Goal: Communication & Community: Answer question/provide support

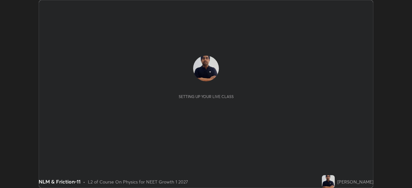
scroll to position [188, 411]
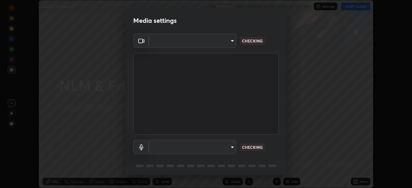
type input "440dc819fc980925616b5f394eaa9fa6086b7f53d6b22e7c60974c41b8a748ff"
type input "default"
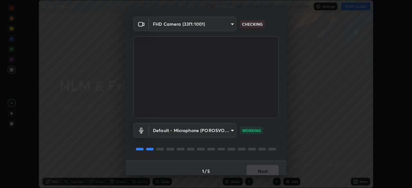
scroll to position [23, 0]
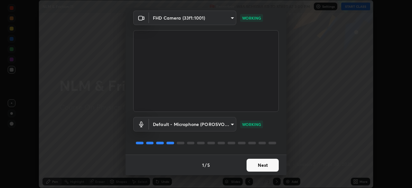
click at [268, 163] on button "Next" at bounding box center [262, 165] width 32 height 13
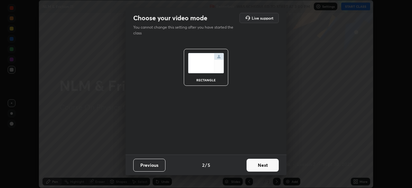
scroll to position [0, 0]
click at [273, 165] on button "Next" at bounding box center [262, 165] width 32 height 13
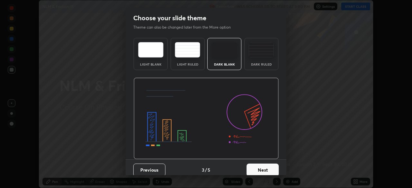
click at [272, 165] on button "Next" at bounding box center [262, 170] width 32 height 13
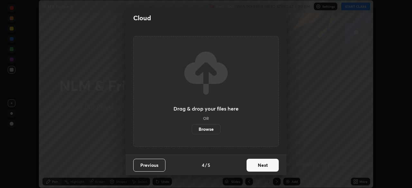
click at [274, 163] on button "Next" at bounding box center [262, 165] width 32 height 13
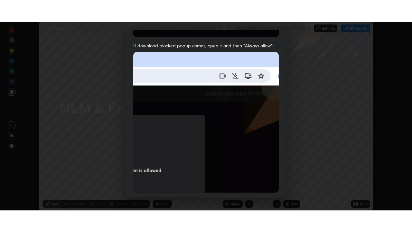
scroll to position [154, 0]
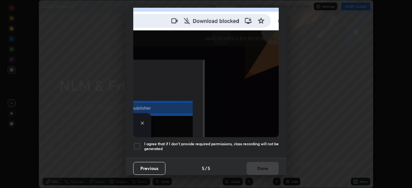
click at [239, 141] on h5 "I agree that if I don't provide required permissions, class recording will not …" at bounding box center [211, 146] width 134 height 10
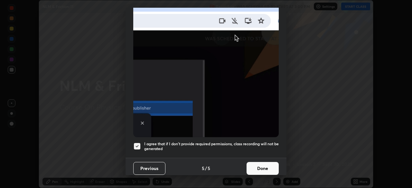
click at [261, 162] on button "Done" at bounding box center [262, 168] width 32 height 13
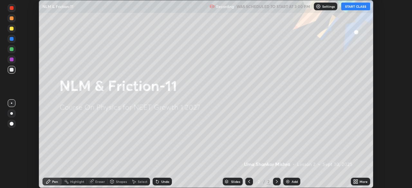
click at [353, 7] on button "START CLASS" at bounding box center [355, 7] width 29 height 8
click at [355, 181] on icon at bounding box center [354, 181] width 2 height 2
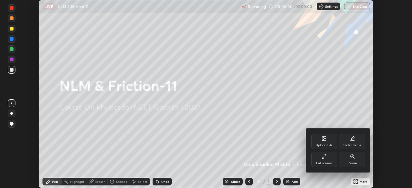
click at [328, 158] on div "Full screen" at bounding box center [324, 159] width 26 height 15
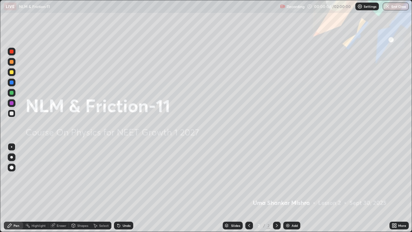
scroll to position [31965, 31741]
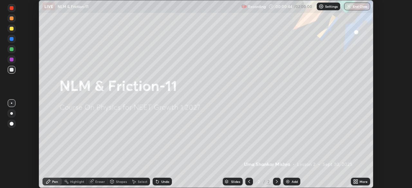
click at [355, 180] on icon at bounding box center [354, 181] width 2 height 2
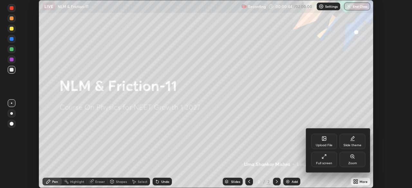
click at [328, 162] on div "Full screen" at bounding box center [324, 163] width 16 height 3
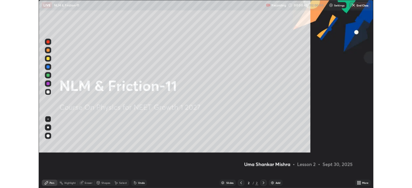
scroll to position [232, 412]
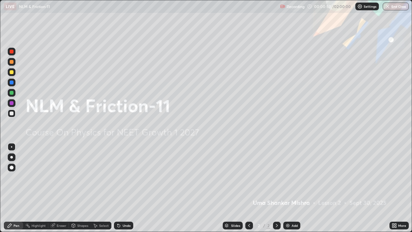
click at [286, 188] on img at bounding box center [287, 224] width 5 height 5
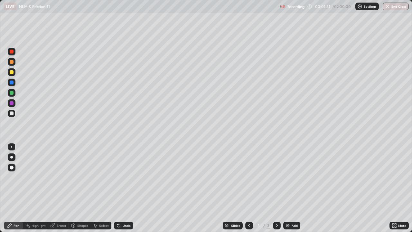
click at [13, 73] on div at bounding box center [12, 72] width 4 height 4
click at [13, 113] on div at bounding box center [12, 113] width 4 height 4
click at [12, 62] on div at bounding box center [12, 62] width 4 height 4
click at [12, 92] on div at bounding box center [12, 93] width 4 height 4
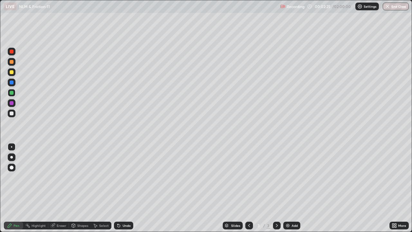
click at [73, 188] on icon at bounding box center [73, 226] width 0 height 2
click at [60, 188] on div "Eraser" at bounding box center [62, 224] width 10 height 3
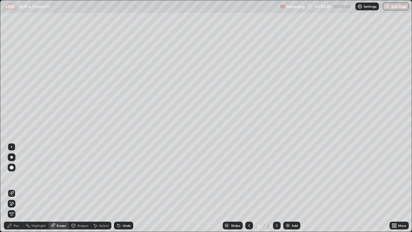
click at [14, 188] on div "Pen" at bounding box center [17, 224] width 6 height 3
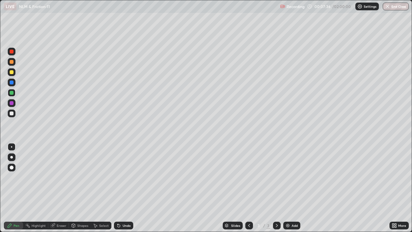
click at [13, 113] on div at bounding box center [12, 113] width 4 height 4
click at [59, 188] on div "Eraser" at bounding box center [62, 224] width 10 height 3
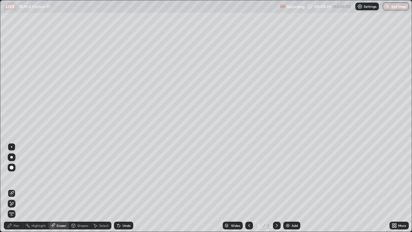
click at [16, 188] on div "Pen" at bounding box center [17, 224] width 6 height 3
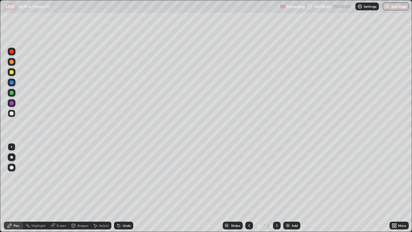
click at [63, 188] on div "Eraser" at bounding box center [62, 224] width 10 height 3
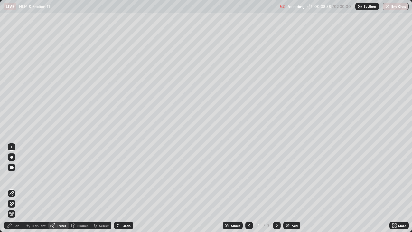
click at [16, 188] on div "Pen" at bounding box center [17, 224] width 6 height 3
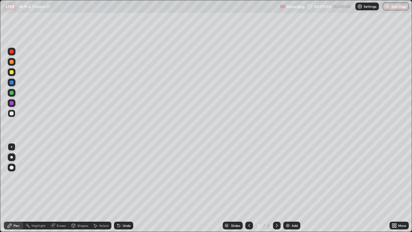
click at [12, 94] on div at bounding box center [12, 93] width 4 height 4
click at [117, 188] on icon at bounding box center [117, 223] width 1 height 1
click at [60, 188] on div "Eraser" at bounding box center [62, 224] width 10 height 3
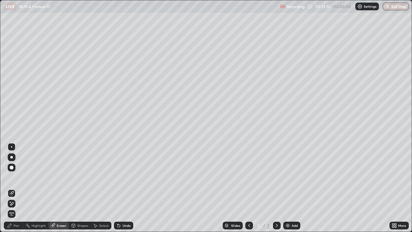
click at [287, 188] on img at bounding box center [287, 224] width 5 height 5
click at [17, 188] on div "Pen" at bounding box center [17, 224] width 6 height 3
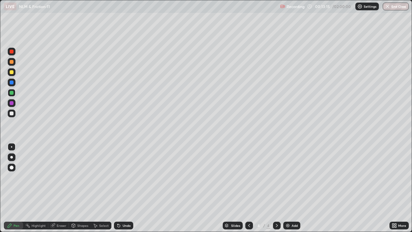
click at [12, 117] on div at bounding box center [12, 113] width 8 height 8
click at [13, 72] on div at bounding box center [12, 72] width 4 height 4
click at [14, 52] on div at bounding box center [12, 52] width 8 height 8
click at [12, 113] on div at bounding box center [12, 113] width 4 height 4
click at [13, 94] on div at bounding box center [12, 93] width 8 height 8
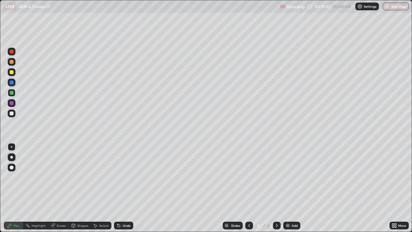
click at [12, 104] on div at bounding box center [12, 103] width 4 height 4
click at [335, 140] on button "Undo" at bounding box center [332, 143] width 19 height 8
click at [332, 165] on p "Undo" at bounding box center [336, 167] width 10 height 5
click at [298, 188] on button "Undo" at bounding box center [298, 214] width 19 height 8
click at [287, 188] on img at bounding box center [287, 224] width 5 height 5
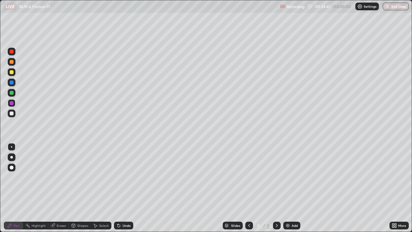
click at [248, 188] on icon at bounding box center [248, 224] width 5 height 5
click at [276, 188] on icon at bounding box center [276, 224] width 5 height 5
click at [11, 113] on div at bounding box center [12, 113] width 4 height 4
click at [13, 74] on div at bounding box center [12, 72] width 8 height 8
click at [13, 113] on div at bounding box center [12, 113] width 4 height 4
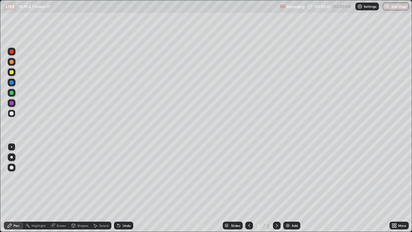
click at [12, 53] on div at bounding box center [12, 52] width 4 height 4
click at [12, 113] on div at bounding box center [12, 113] width 4 height 4
click at [61, 188] on div "Eraser" at bounding box center [62, 224] width 10 height 3
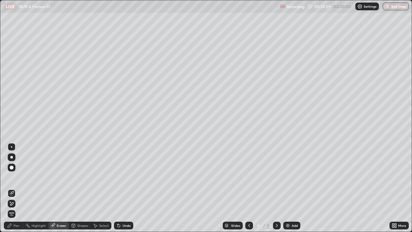
click at [14, 188] on div "Pen" at bounding box center [17, 224] width 6 height 3
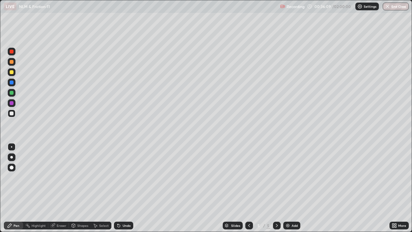
click at [12, 73] on div at bounding box center [12, 72] width 4 height 4
click at [60, 188] on div "Eraser" at bounding box center [62, 224] width 10 height 3
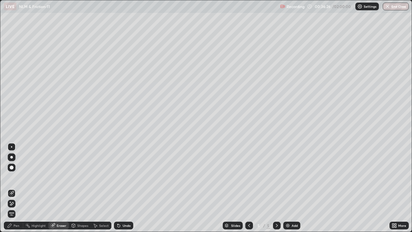
click at [12, 188] on icon at bounding box center [9, 224] width 5 height 5
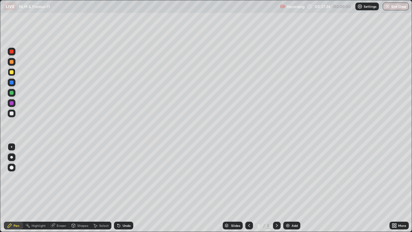
click at [62, 188] on div "Eraser" at bounding box center [58, 225] width 21 height 8
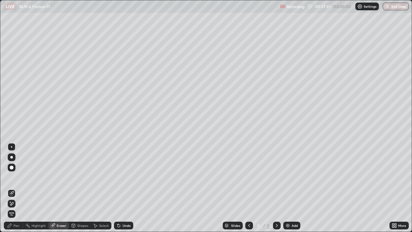
click at [14, 188] on div "Pen" at bounding box center [17, 224] width 6 height 3
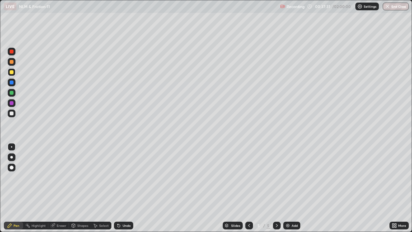
click at [12, 102] on div at bounding box center [12, 103] width 4 height 4
click at [64, 188] on div "Eraser" at bounding box center [62, 224] width 10 height 3
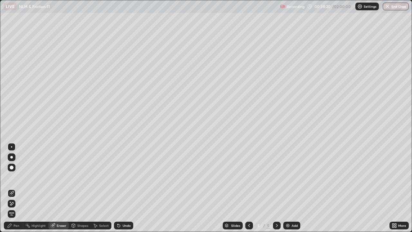
click at [14, 188] on div "Pen" at bounding box center [17, 224] width 6 height 3
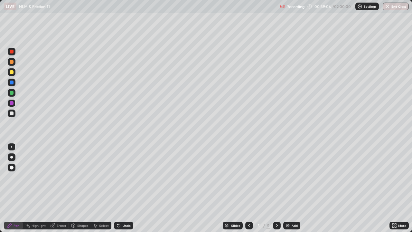
click at [59, 188] on div "Eraser" at bounding box center [62, 224] width 10 height 3
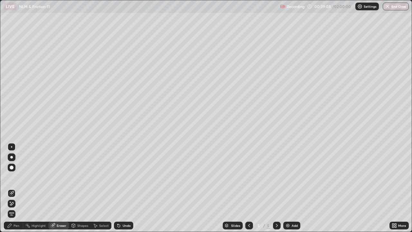
click at [14, 188] on div "Pen" at bounding box center [17, 224] width 6 height 3
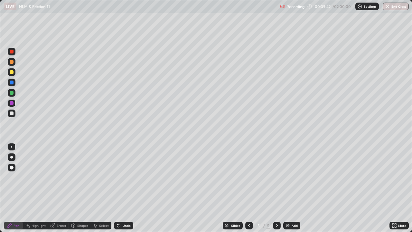
click at [60, 188] on div "Eraser" at bounding box center [62, 224] width 10 height 3
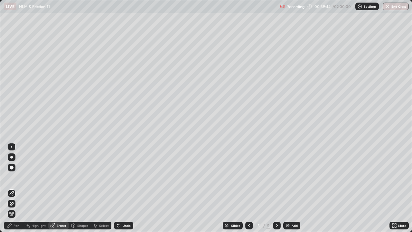
click at [12, 188] on div "Pen" at bounding box center [13, 225] width 19 height 8
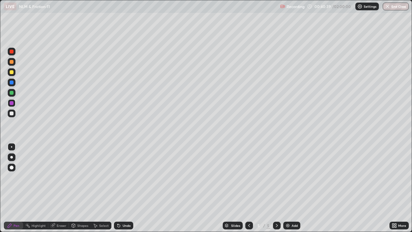
click at [59, 188] on div "Eraser" at bounding box center [62, 224] width 10 height 3
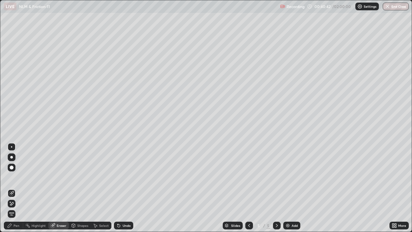
click at [14, 188] on div "Pen" at bounding box center [17, 224] width 6 height 3
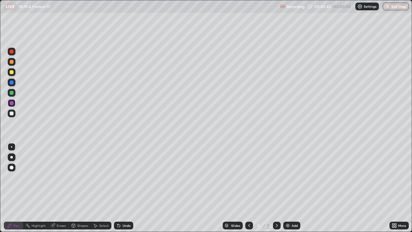
click at [60, 188] on div "Eraser" at bounding box center [62, 224] width 10 height 3
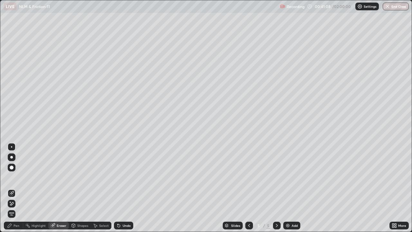
click at [285, 188] on img at bounding box center [287, 224] width 5 height 5
click at [286, 188] on img at bounding box center [287, 224] width 5 height 5
click at [17, 188] on div "Pen" at bounding box center [17, 224] width 6 height 3
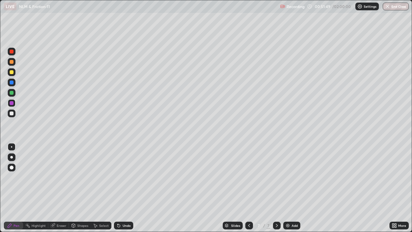
click at [86, 188] on div "Shapes" at bounding box center [80, 225] width 22 height 8
click at [82, 188] on div "Shapes" at bounding box center [82, 224] width 11 height 3
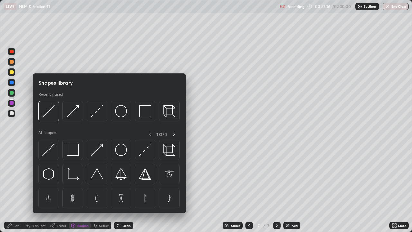
click at [287, 188] on img at bounding box center [287, 224] width 5 height 5
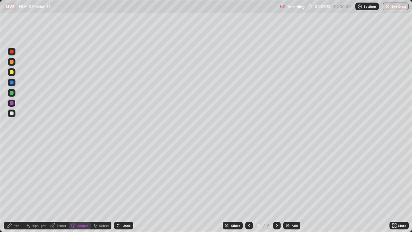
click at [14, 188] on div "Pen" at bounding box center [13, 225] width 19 height 8
click at [286, 188] on img at bounding box center [287, 224] width 5 height 5
click at [14, 114] on div at bounding box center [12, 113] width 8 height 8
click at [61, 188] on div "Eraser" at bounding box center [62, 224] width 10 height 3
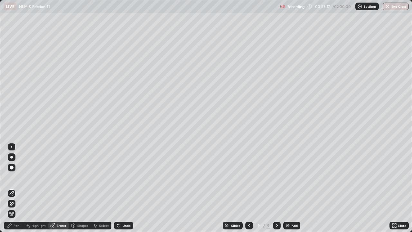
click at [13, 188] on div "Pen" at bounding box center [13, 225] width 19 height 8
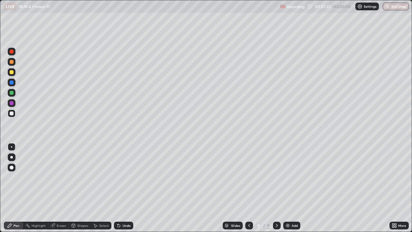
click at [12, 92] on div at bounding box center [12, 93] width 4 height 4
click at [13, 114] on div at bounding box center [12, 113] width 4 height 4
click at [12, 72] on div at bounding box center [12, 72] width 4 height 4
click at [12, 113] on div at bounding box center [12, 113] width 4 height 4
click at [11, 114] on div at bounding box center [12, 113] width 4 height 4
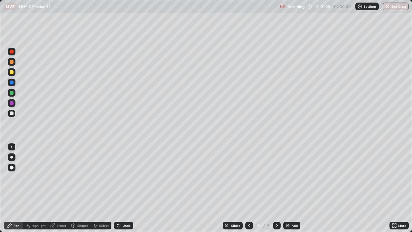
click at [11, 72] on div at bounding box center [12, 72] width 4 height 4
click at [13, 52] on div at bounding box center [12, 52] width 4 height 4
click at [12, 113] on div at bounding box center [12, 113] width 4 height 4
click at [12, 94] on div at bounding box center [12, 93] width 4 height 4
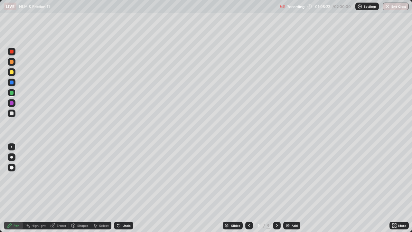
click at [13, 114] on div at bounding box center [12, 113] width 4 height 4
click at [11, 188] on icon at bounding box center [9, 224] width 5 height 5
click at [12, 188] on icon at bounding box center [10, 225] width 4 height 4
click at [13, 113] on div at bounding box center [12, 113] width 4 height 4
click at [12, 101] on div at bounding box center [12, 103] width 4 height 4
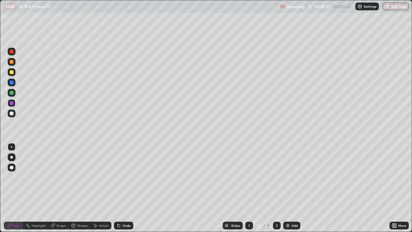
click at [12, 103] on div at bounding box center [12, 103] width 4 height 4
click at [13, 113] on div at bounding box center [12, 113] width 4 height 4
click at [11, 103] on div at bounding box center [12, 103] width 4 height 4
click at [13, 72] on div at bounding box center [12, 72] width 4 height 4
click at [85, 188] on div "Shapes" at bounding box center [82, 224] width 11 height 3
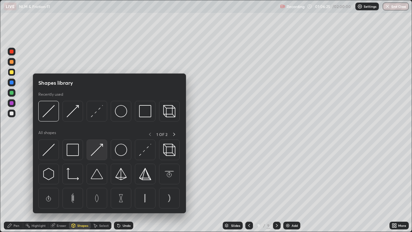
click at [97, 153] on img at bounding box center [97, 149] width 12 height 12
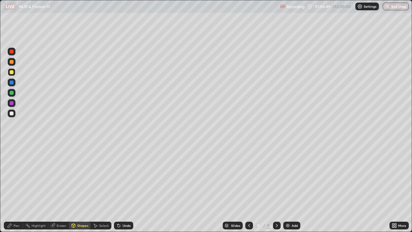
click at [16, 188] on div "Pen" at bounding box center [17, 224] width 6 height 3
click at [285, 188] on img at bounding box center [287, 224] width 5 height 5
click at [60, 188] on div "Eraser" at bounding box center [62, 224] width 10 height 3
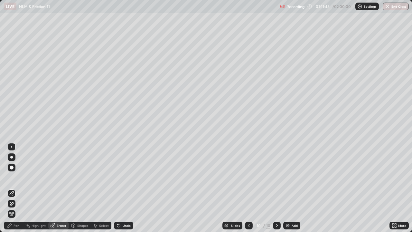
click at [15, 188] on div "Pen" at bounding box center [17, 224] width 6 height 3
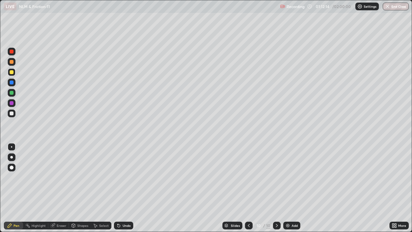
click at [62, 188] on div "Eraser" at bounding box center [62, 224] width 10 height 3
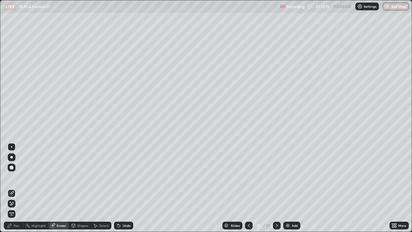
click at [19, 188] on div "Pen" at bounding box center [17, 224] width 6 height 3
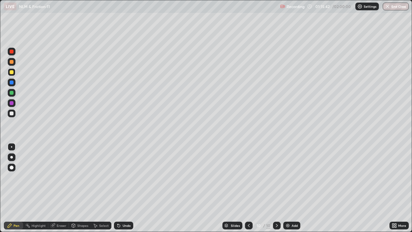
click at [13, 114] on div at bounding box center [12, 113] width 4 height 4
click at [12, 114] on div at bounding box center [12, 113] width 4 height 4
click at [12, 102] on div at bounding box center [12, 103] width 4 height 4
click at [11, 113] on div at bounding box center [12, 113] width 4 height 4
click at [13, 93] on div at bounding box center [12, 93] width 4 height 4
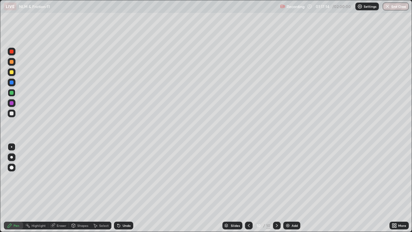
click at [12, 113] on div at bounding box center [12, 113] width 4 height 4
click at [13, 103] on div at bounding box center [12, 103] width 4 height 4
click at [79, 188] on div "Shapes" at bounding box center [82, 224] width 11 height 3
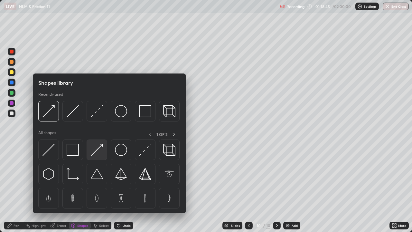
click at [93, 153] on img at bounding box center [97, 149] width 12 height 12
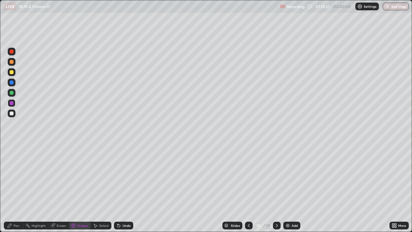
click at [12, 113] on div at bounding box center [12, 113] width 4 height 4
click at [13, 73] on div at bounding box center [12, 72] width 4 height 4
click at [15, 188] on div "Pen" at bounding box center [17, 224] width 6 height 3
click at [12, 72] on div at bounding box center [12, 72] width 4 height 4
click at [58, 188] on div "Eraser" at bounding box center [62, 224] width 10 height 3
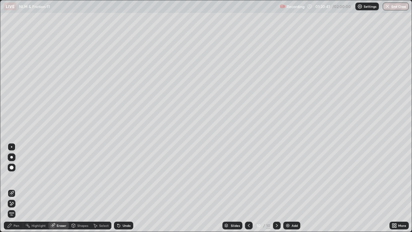
click at [14, 188] on div "Pen" at bounding box center [17, 224] width 6 height 3
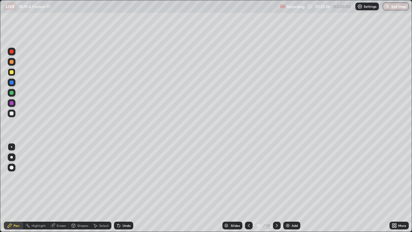
click at [13, 114] on div at bounding box center [12, 113] width 8 height 8
click at [287, 188] on img at bounding box center [287, 224] width 5 height 5
click at [58, 188] on div "Eraser" at bounding box center [62, 224] width 10 height 3
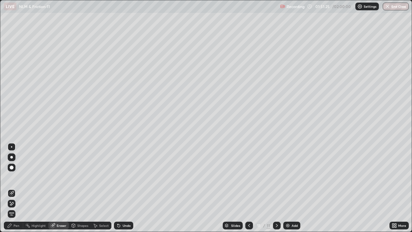
click at [16, 188] on div "Pen" at bounding box center [13, 225] width 19 height 8
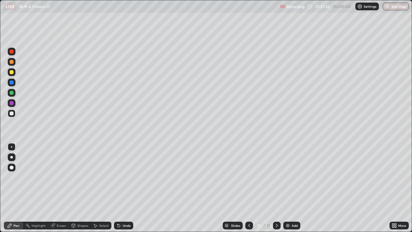
click at [58, 188] on div "Eraser" at bounding box center [62, 224] width 10 height 3
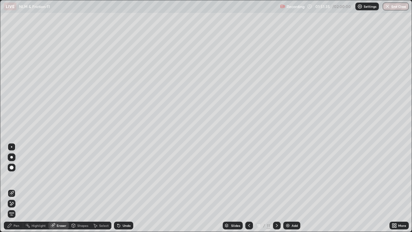
click at [16, 188] on div "Pen" at bounding box center [17, 224] width 6 height 3
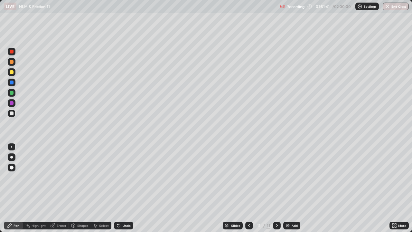
click at [16, 188] on div "Pen" at bounding box center [17, 224] width 6 height 3
click at [59, 188] on div "Eraser" at bounding box center [62, 224] width 10 height 3
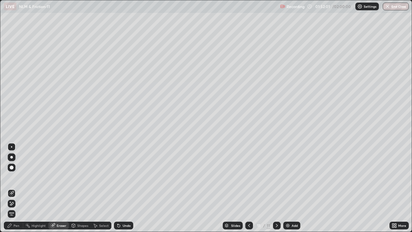
click at [16, 188] on div "Pen" at bounding box center [17, 224] width 6 height 3
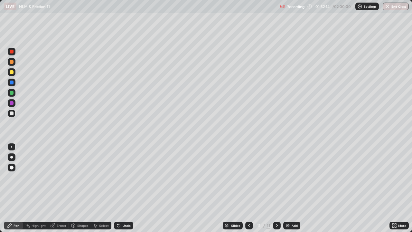
click at [14, 105] on div at bounding box center [12, 103] width 8 height 8
click at [59, 188] on div "Eraser" at bounding box center [62, 224] width 10 height 3
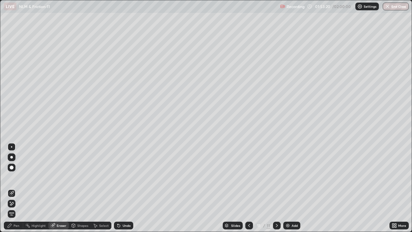
click at [16, 188] on div "Pen" at bounding box center [17, 224] width 6 height 3
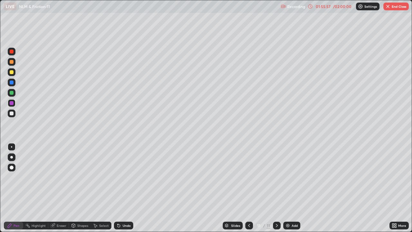
click at [62, 188] on div "Eraser" at bounding box center [58, 225] width 21 height 8
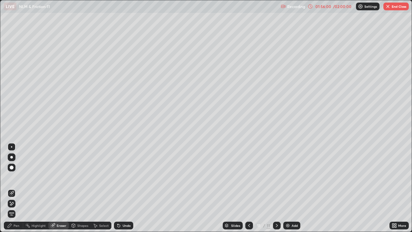
click at [17, 188] on div "Pen" at bounding box center [17, 224] width 6 height 3
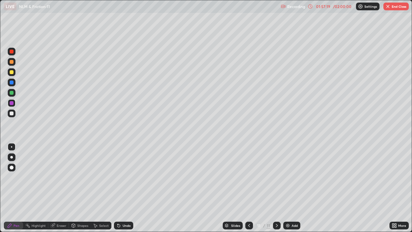
click at [62, 188] on div "Eraser" at bounding box center [62, 224] width 10 height 3
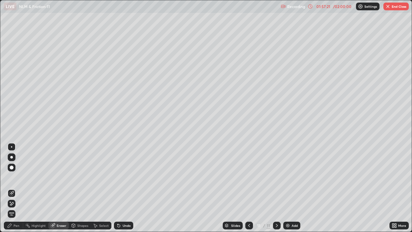
click at [16, 188] on div "Pen" at bounding box center [17, 224] width 6 height 3
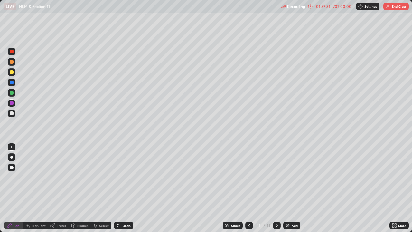
click at [57, 188] on div "Eraser" at bounding box center [62, 224] width 10 height 3
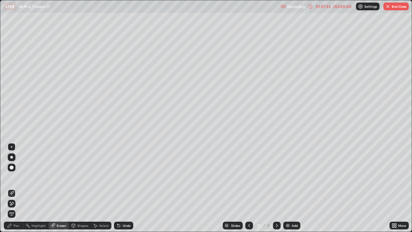
click at [18, 188] on div "Pen" at bounding box center [17, 224] width 6 height 3
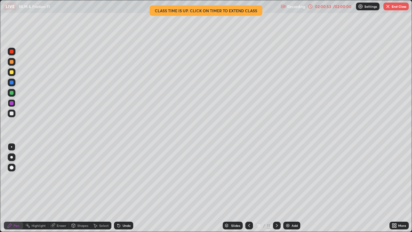
click at [393, 6] on button "End Class" at bounding box center [395, 7] width 25 height 8
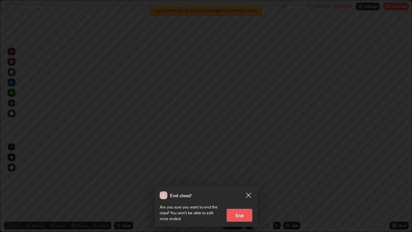
click at [243, 188] on button "End" at bounding box center [239, 214] width 26 height 13
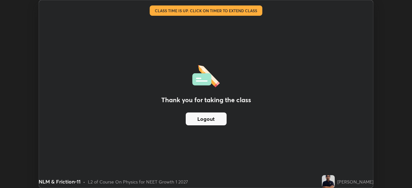
scroll to position [31965, 31741]
